Goal: Transaction & Acquisition: Subscribe to service/newsletter

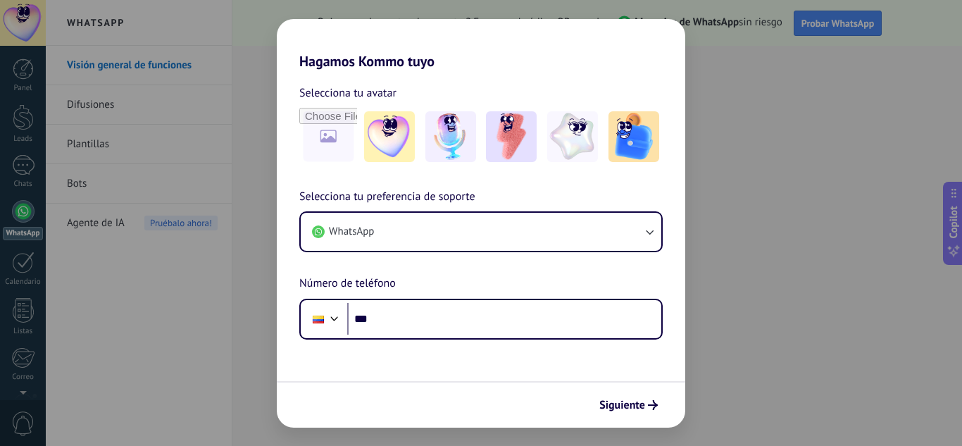
click at [848, 315] on div "Hagamos Kommo tuyo Selecciona tu avatar Selecciona tu preferencia de soporte Wh…" at bounding box center [481, 223] width 962 height 446
click at [762, 156] on div "Hagamos Kommo tuyo Selecciona tu avatar Selecciona tu preferencia de soporte Wh…" at bounding box center [481, 223] width 962 height 446
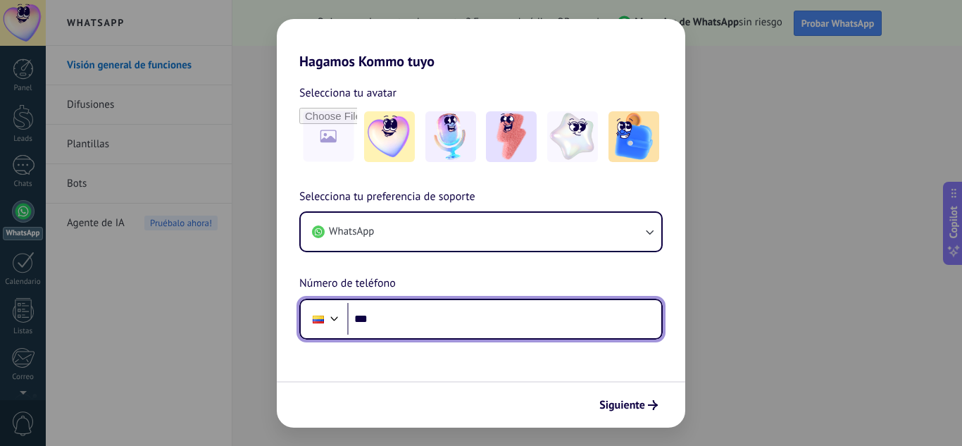
click at [424, 321] on input "***" at bounding box center [504, 319] width 314 height 32
type input "**********"
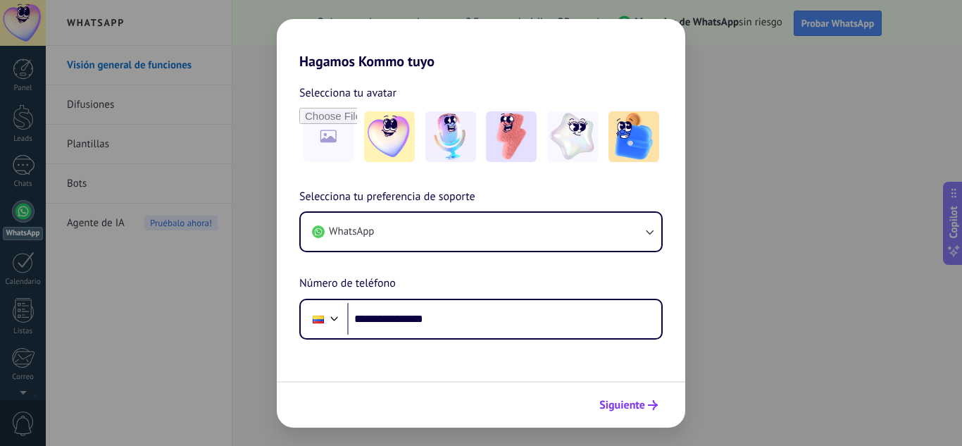
click at [630, 400] on span "Siguiente" at bounding box center [622, 405] width 46 height 10
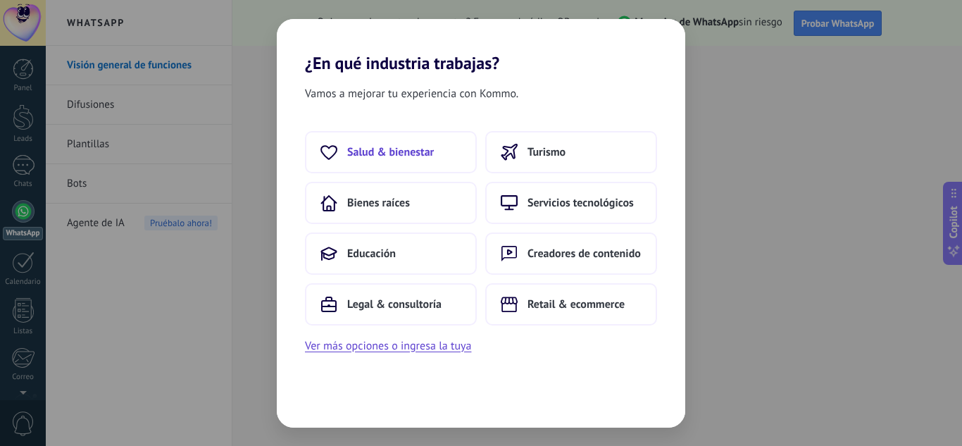
click at [414, 161] on button "Salud & bienestar" at bounding box center [391, 152] width 172 height 42
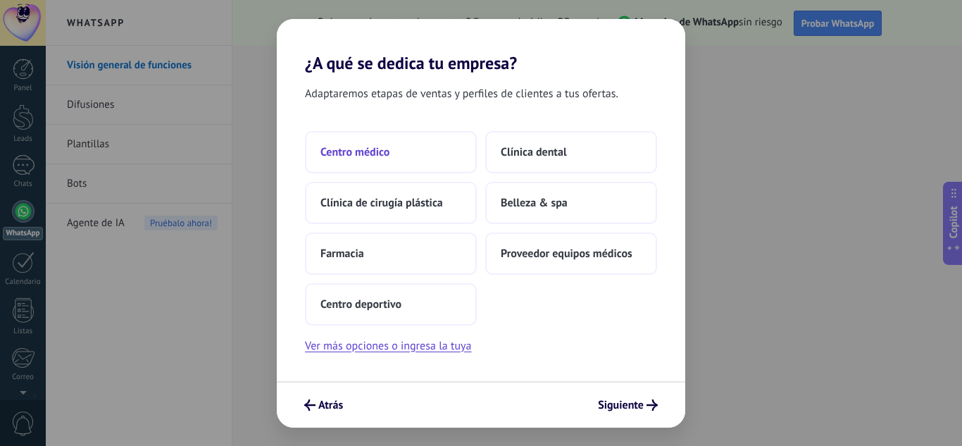
click at [374, 161] on button "Centro médico" at bounding box center [391, 152] width 172 height 42
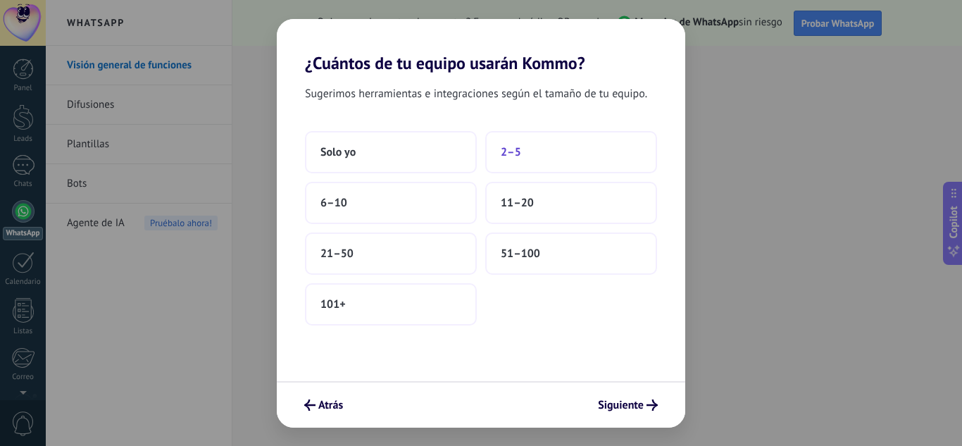
click at [559, 141] on button "2–5" at bounding box center [571, 152] width 172 height 42
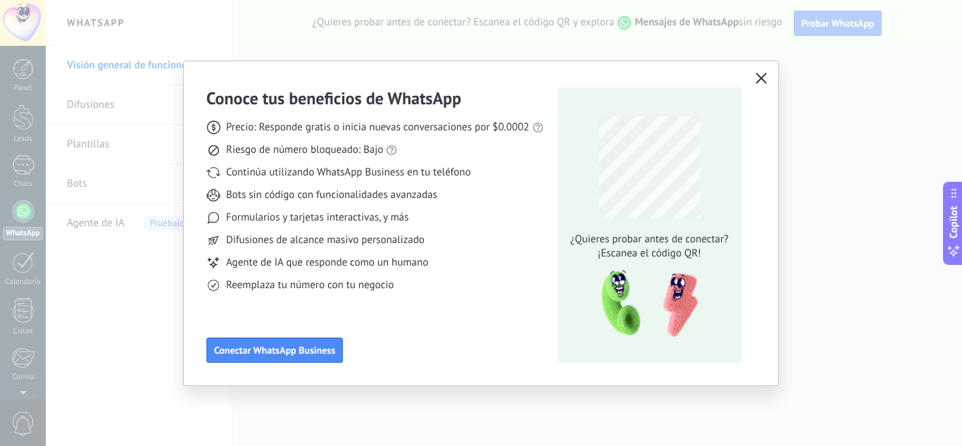
click at [762, 75] on icon "button" at bounding box center [760, 78] width 11 height 11
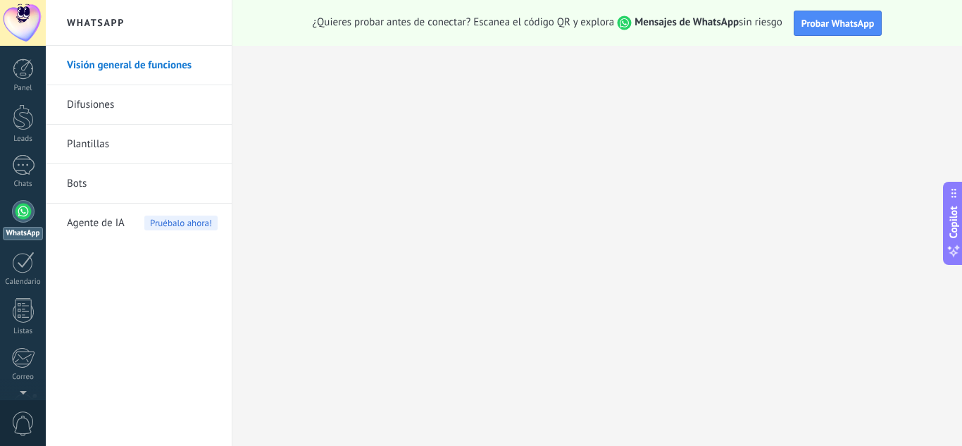
scroll to position [140, 0]
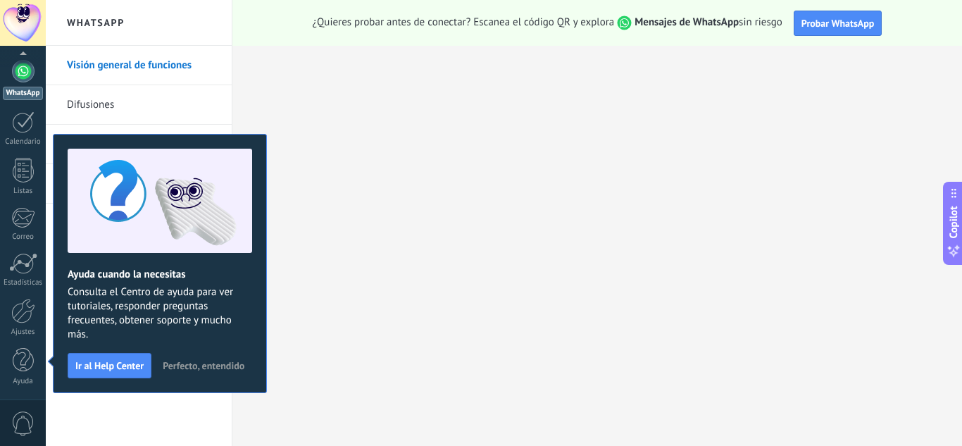
click at [465, 24] on span "¿Quieres probar antes de conectar? Escanea el código QR y explora Mensajes de W…" at bounding box center [548, 22] width 470 height 15
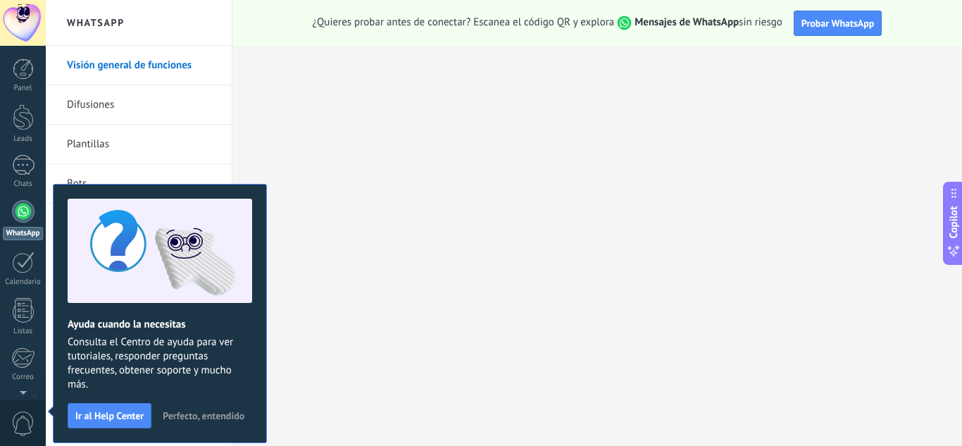
click at [27, 208] on div at bounding box center [23, 211] width 23 height 23
click at [202, 415] on span "Perfecto, entendido" at bounding box center [204, 415] width 82 height 10
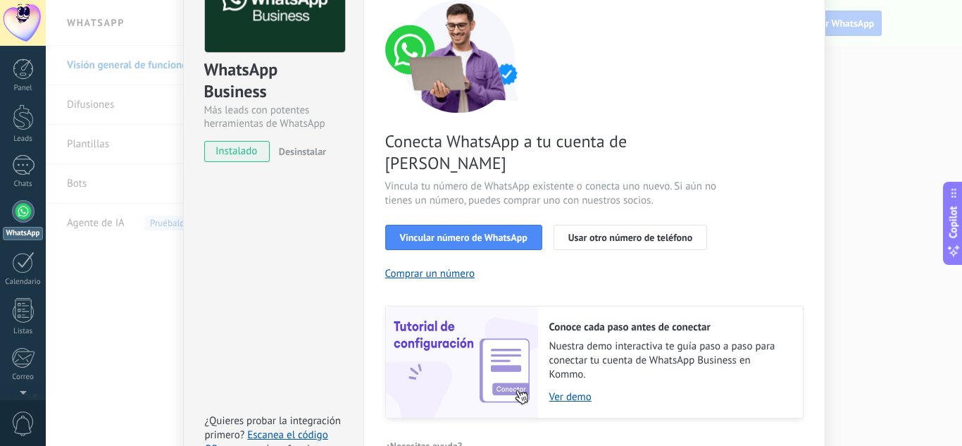
scroll to position [141, 0]
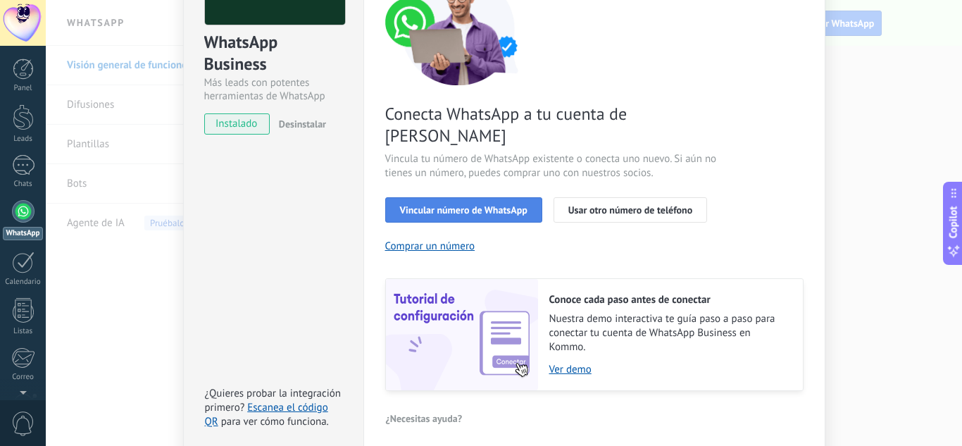
click at [524, 197] on button "Vincular número de WhatsApp" at bounding box center [463, 209] width 157 height 25
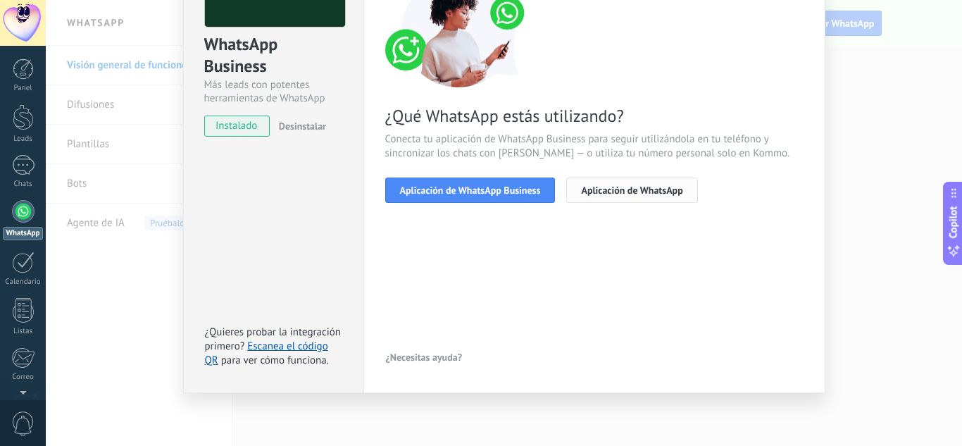
click at [627, 191] on span "Aplicación de WhatsApp" at bounding box center [631, 190] width 101 height 10
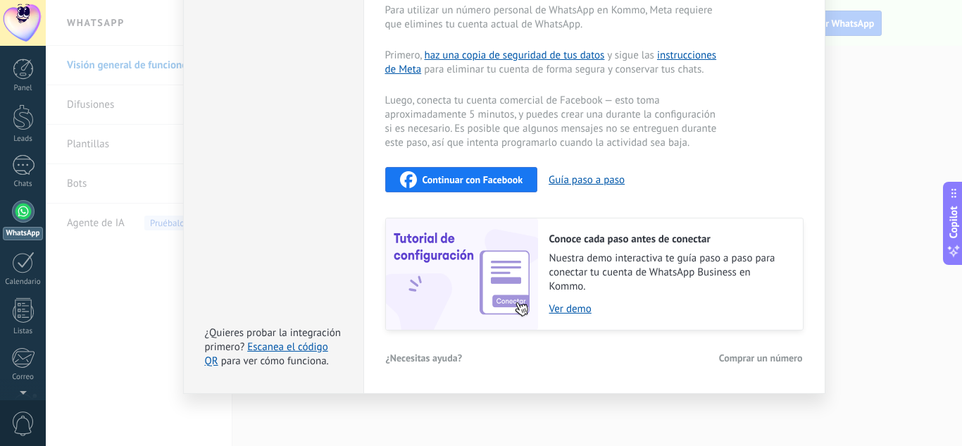
scroll to position [0, 0]
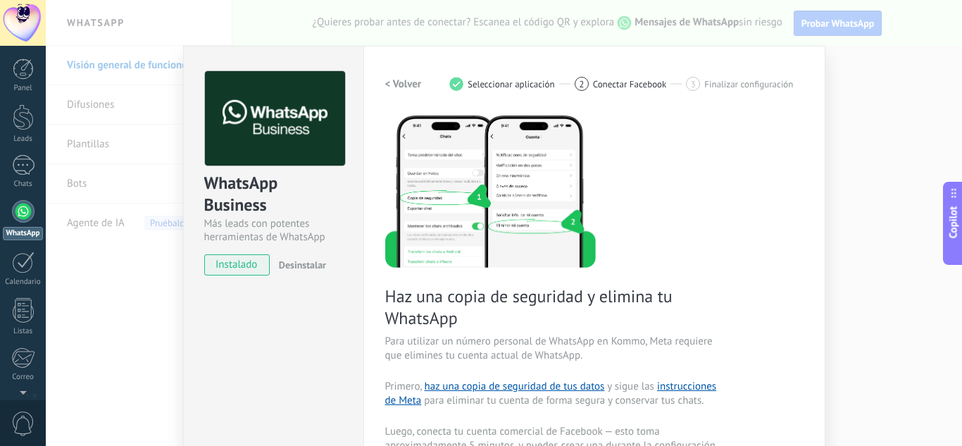
click at [398, 87] on h2 "< Volver" at bounding box center [403, 83] width 37 height 13
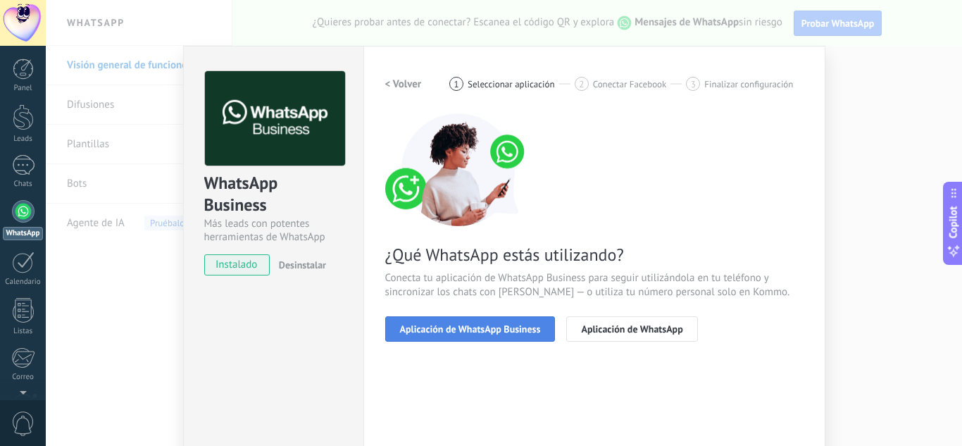
click at [484, 320] on button "Aplicación de WhatsApp Business" at bounding box center [470, 328] width 170 height 25
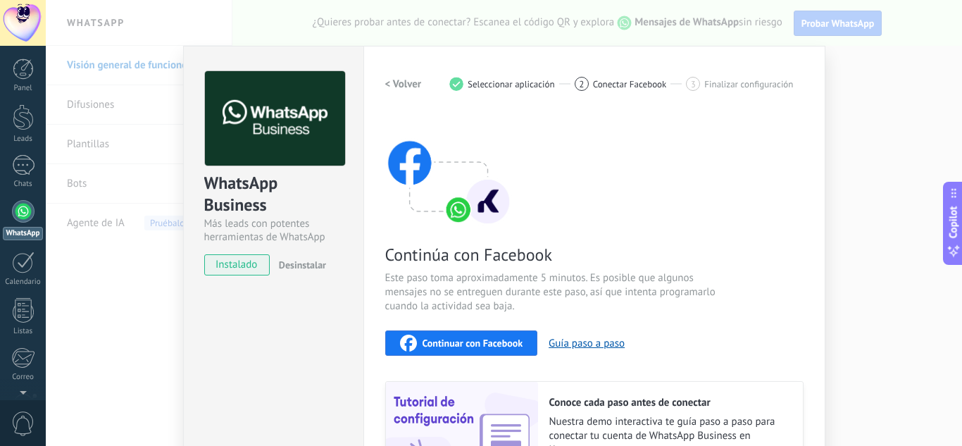
click at [396, 82] on h2 "< Volver" at bounding box center [403, 83] width 37 height 13
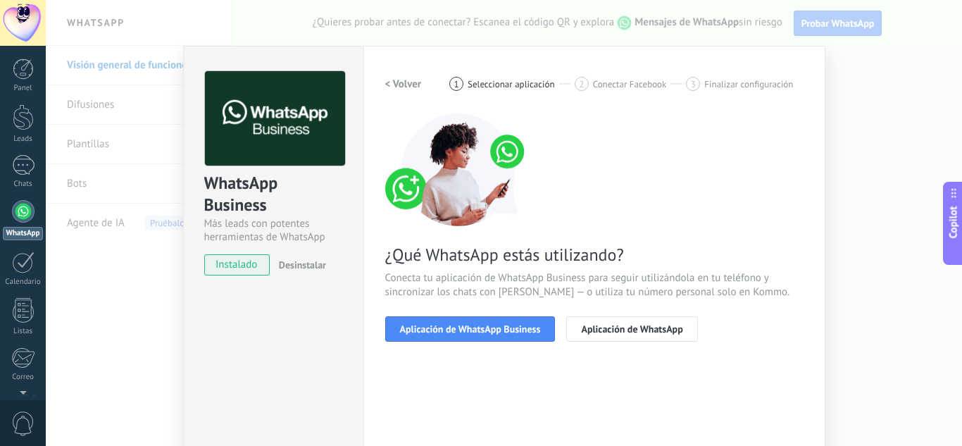
click at [396, 82] on h2 "< Volver" at bounding box center [403, 83] width 37 height 13
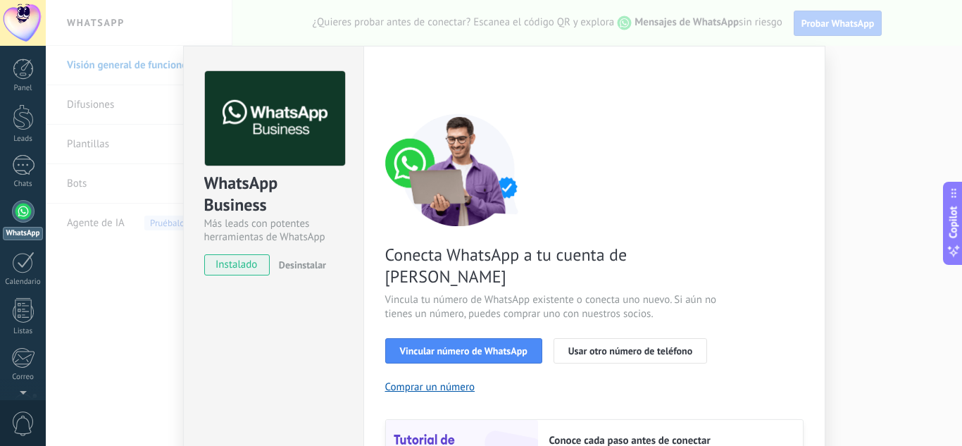
click at [396, 82] on div "< Volver 1 Seleccionar aplicación 2 Conectar Facebook 3 Finalizar configuración" at bounding box center [594, 83] width 418 height 25
click at [175, 122] on div "WhatsApp Business Más leads con potentes herramientas de WhatsApp instalado Des…" at bounding box center [504, 223] width 916 height 446
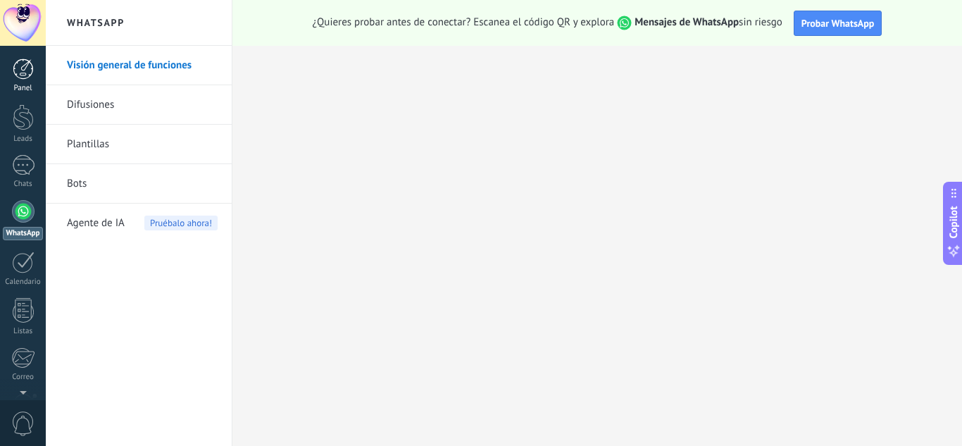
click at [22, 71] on div at bounding box center [23, 68] width 21 height 21
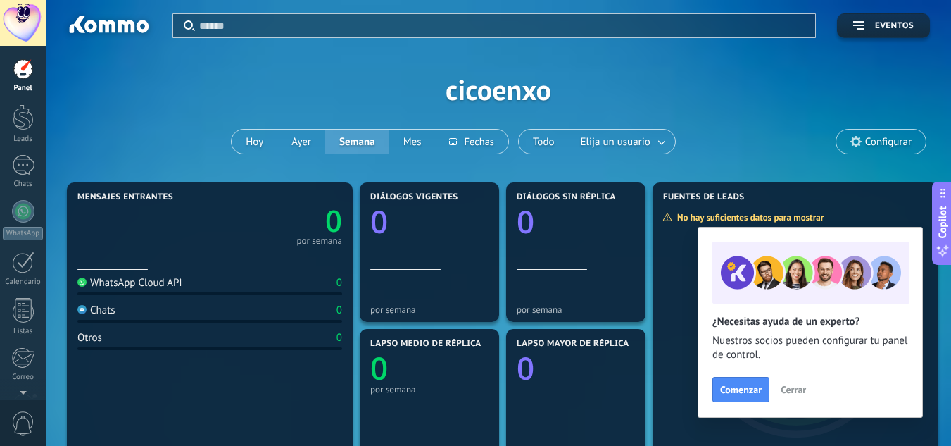
click at [125, 277] on div "WhatsApp Cloud API" at bounding box center [129, 282] width 105 height 13
click at [105, 317] on div "Chats 0" at bounding box center [209, 312] width 265 height 19
click at [226, 21] on input "text" at bounding box center [503, 25] width 608 height 15
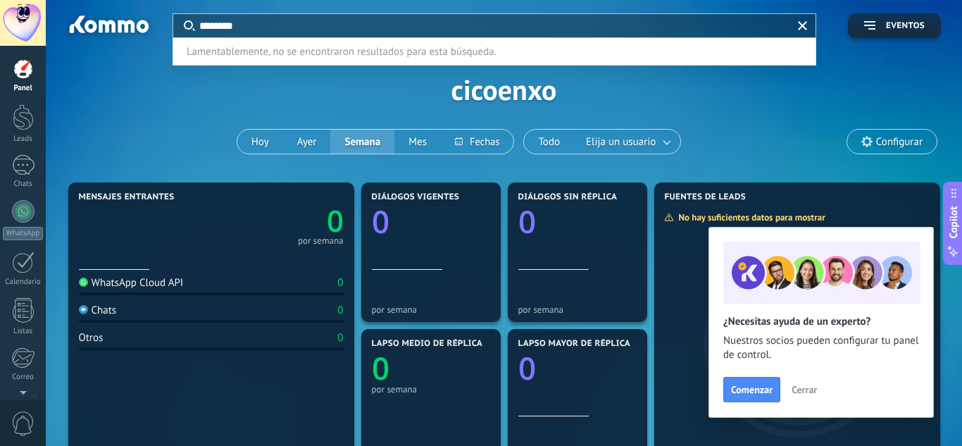
type input "********"
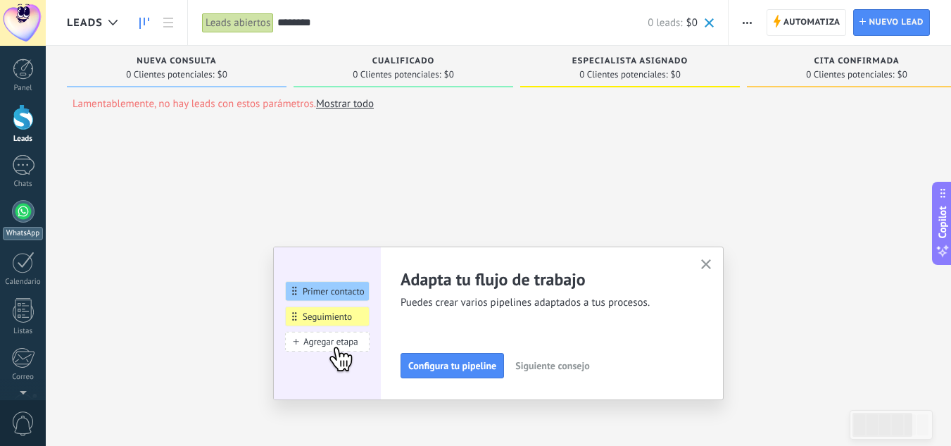
click at [23, 206] on div at bounding box center [23, 211] width 23 height 23
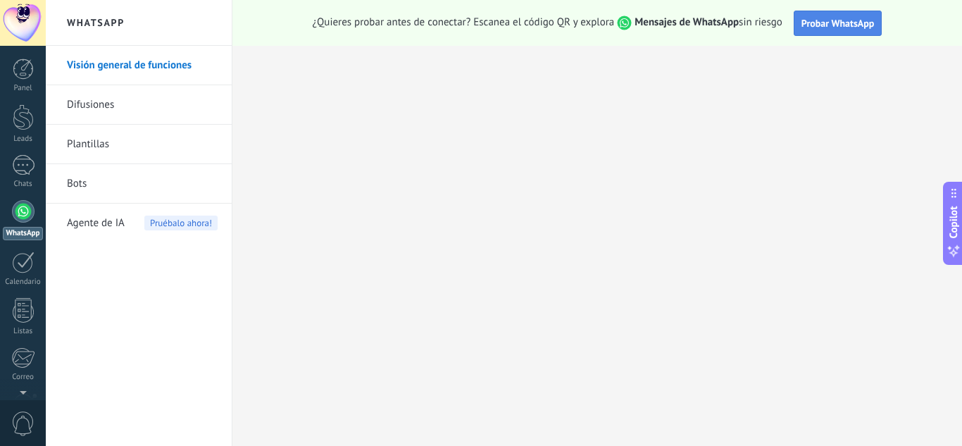
click at [837, 28] on span "Probar WhatsApp" at bounding box center [837, 23] width 73 height 13
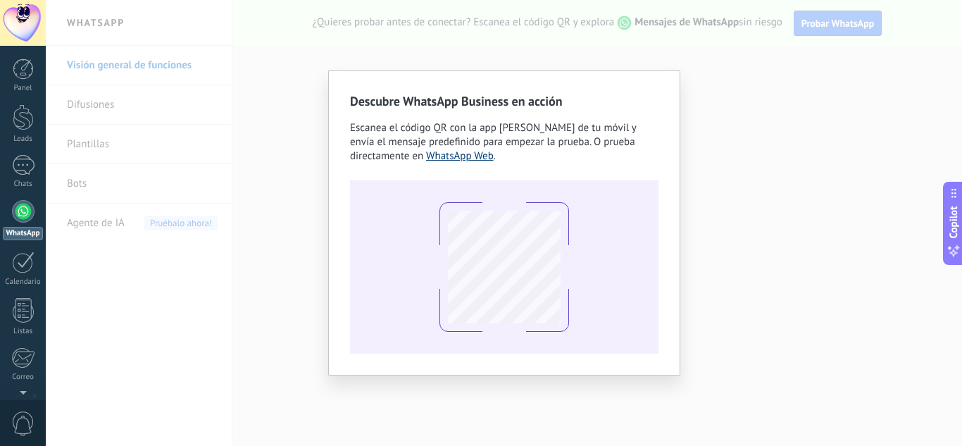
click at [446, 151] on link "WhatsApp Web" at bounding box center [460, 155] width 68 height 13
click at [574, 199] on div at bounding box center [504, 266] width 308 height 173
click at [781, 133] on div "Descubre WhatsApp Business en acción Escanea el código QR con la app [PERSON_NA…" at bounding box center [504, 223] width 916 height 446
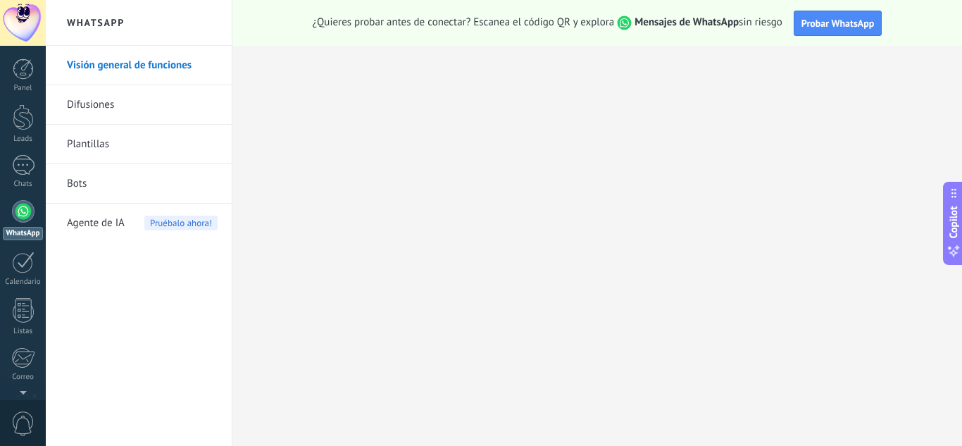
click at [145, 117] on link "Difusiones" at bounding box center [142, 104] width 151 height 39
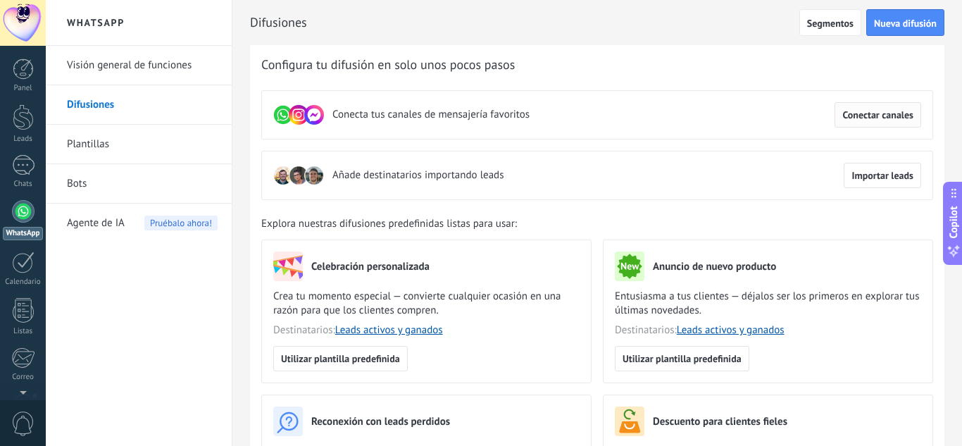
click at [857, 113] on span "Conectar canales" at bounding box center [877, 115] width 71 height 10
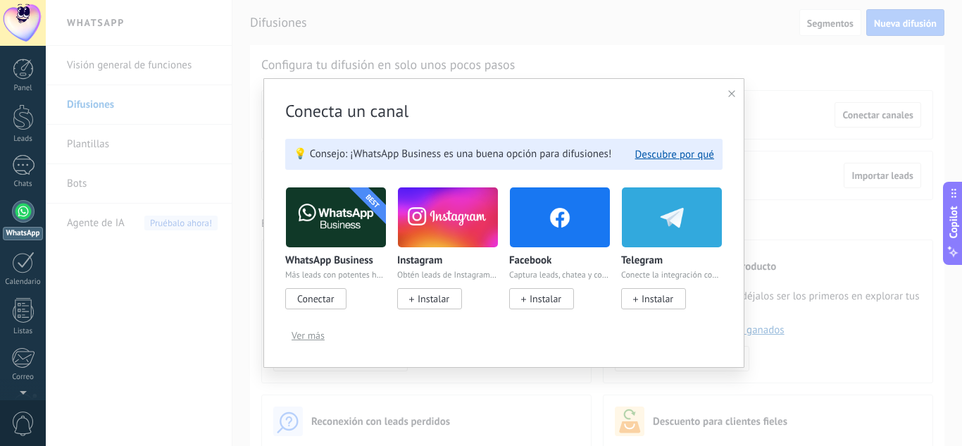
click at [307, 333] on span "Ver más" at bounding box center [307, 335] width 33 height 10
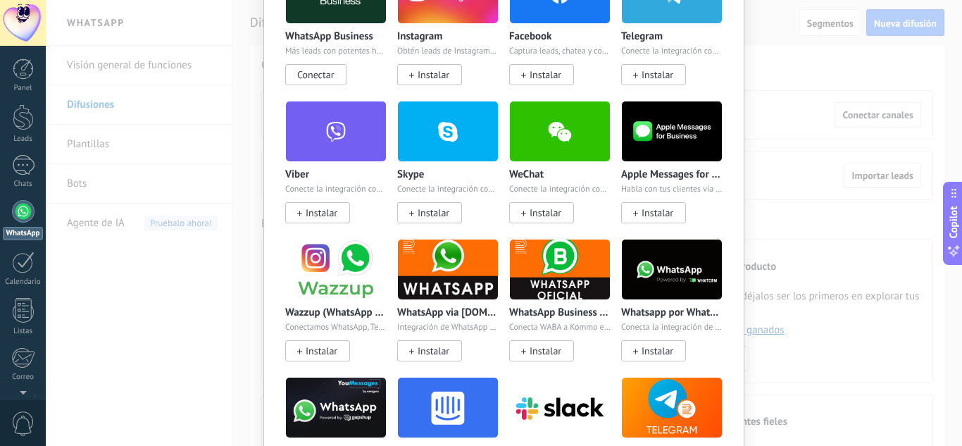
scroll to position [211, 0]
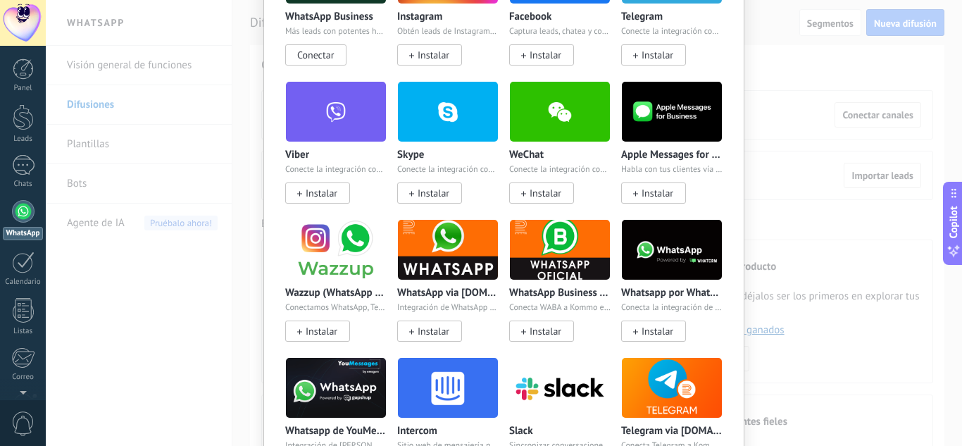
click at [440, 334] on span "Instalar" at bounding box center [433, 331] width 32 height 13
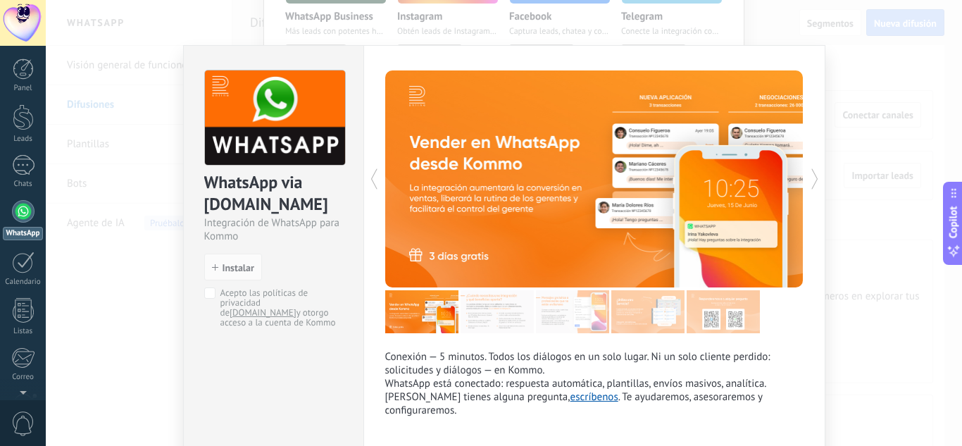
scroll to position [0, 0]
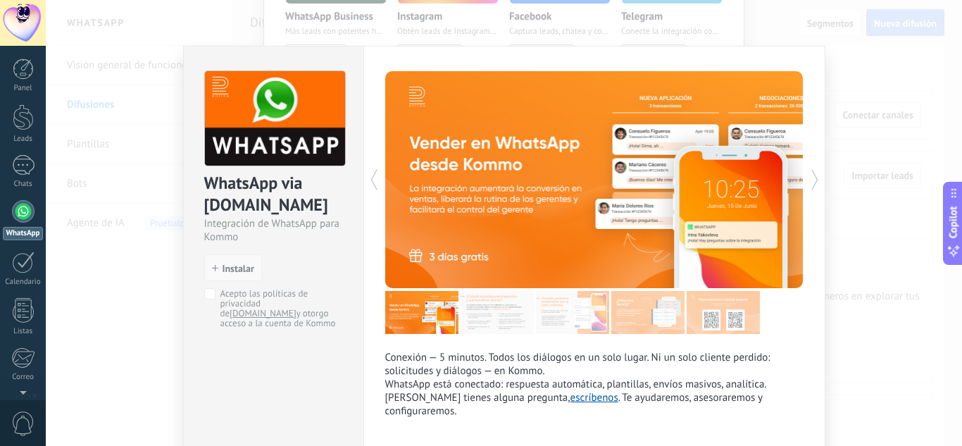
click at [229, 265] on span "Instalar" at bounding box center [238, 268] width 32 height 10
click at [213, 286] on div "WhatsApp via [DOMAIN_NAME] Integración de WhatsApp para Kommo install Instalar …" at bounding box center [274, 192] width 180 height 292
click at [231, 269] on span "Instalar" at bounding box center [238, 268] width 32 height 10
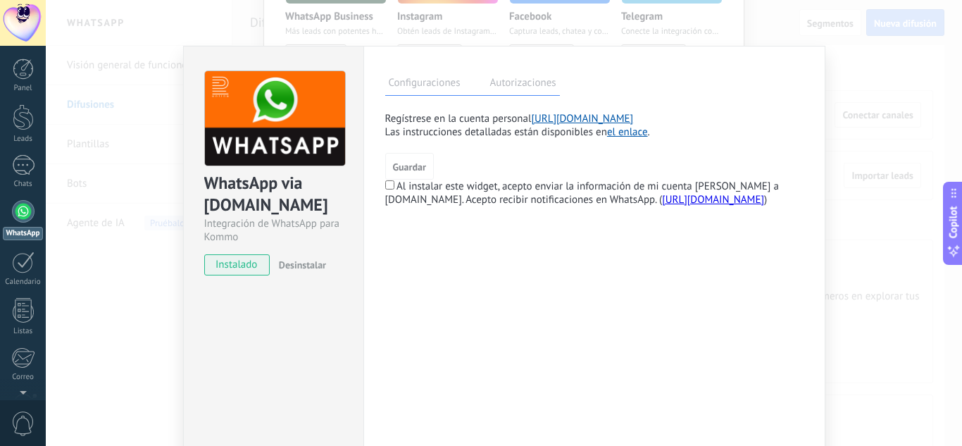
click at [493, 83] on label "Autorizaciones" at bounding box center [522, 85] width 73 height 20
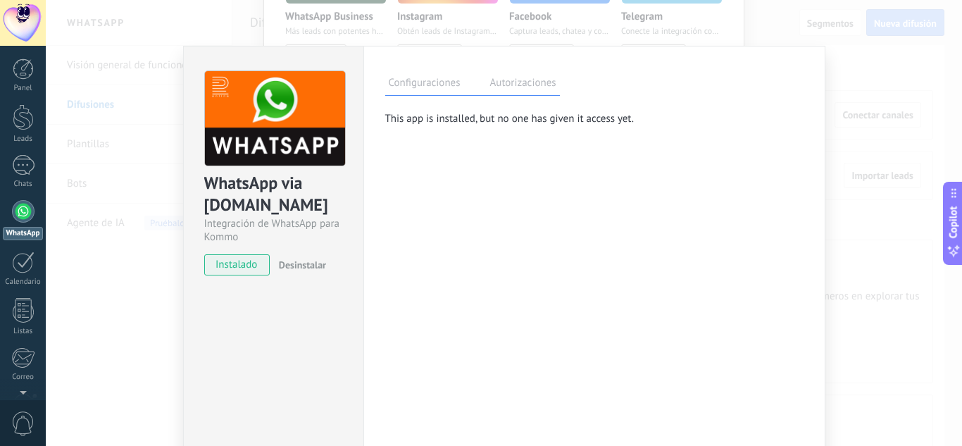
click at [454, 87] on label "Configuraciones" at bounding box center [424, 85] width 79 height 20
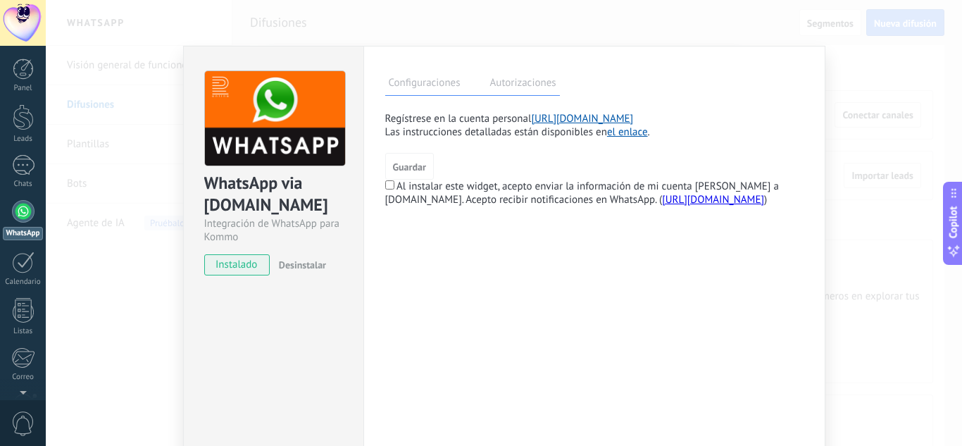
click at [622, 127] on link "el enlace" at bounding box center [627, 131] width 41 height 13
